Goal: Find specific page/section: Find specific page/section

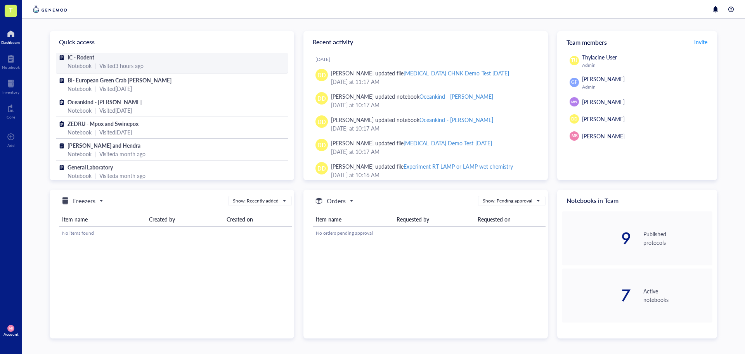
click at [82, 58] on span "IC - Rodent" at bounding box center [81, 57] width 27 height 8
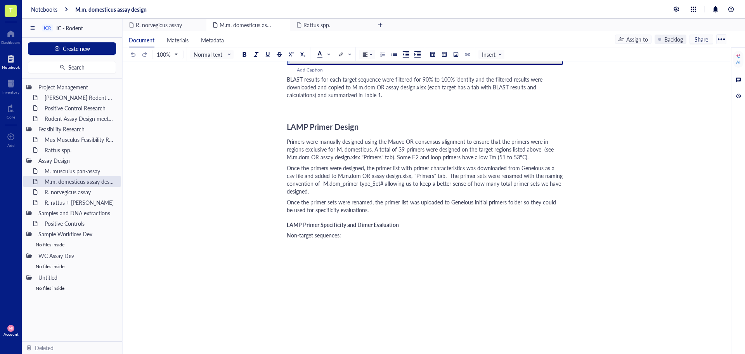
scroll to position [737, 0]
click at [288, 235] on span "Non-target sequences:" at bounding box center [314, 234] width 54 height 8
click at [289, 236] on div "﻿ Type ‘/’ for commands" at bounding box center [425, 234] width 276 height 8
click at [308, 247] on div "﻿ Type ‘/’ for commands" at bounding box center [425, 245] width 276 height 8
